Goal: Task Accomplishment & Management: Manage account settings

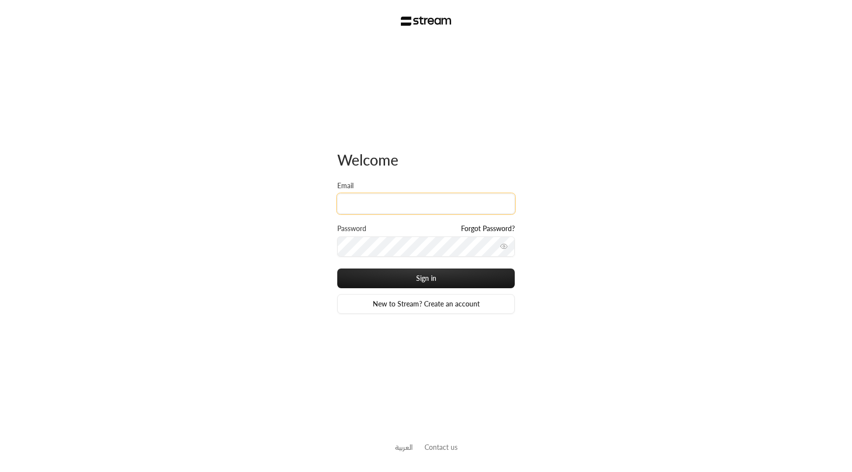
type input "[EMAIL_ADDRESS][DOMAIN_NAME]"
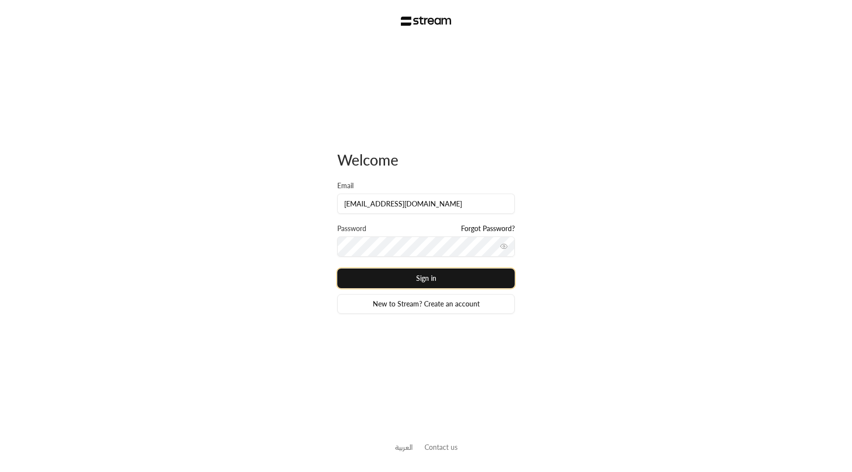
click at [375, 282] on button "Sign in" at bounding box center [426, 279] width 178 height 20
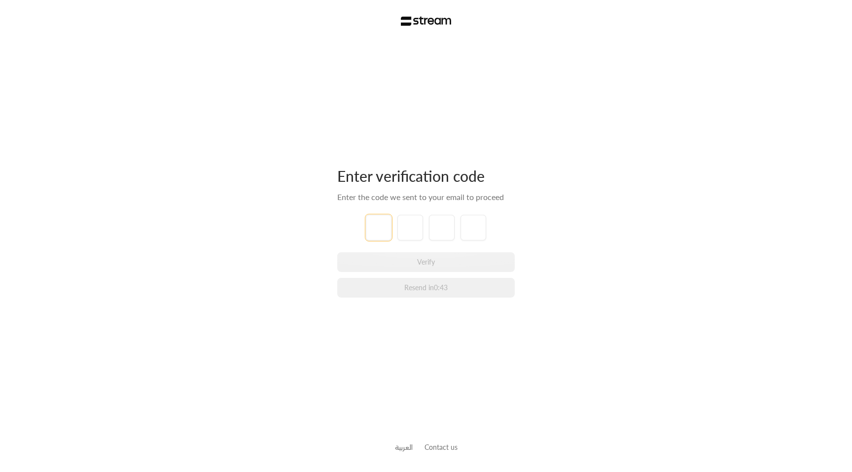
paste input "4"
type input "4"
type input "8"
type input "5"
